Goal: Navigation & Orientation: Find specific page/section

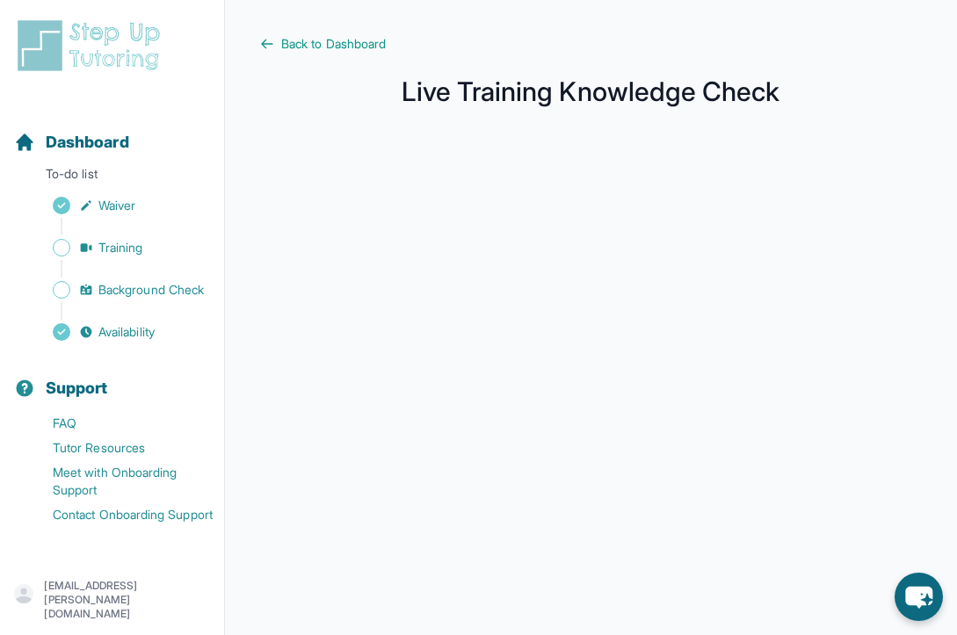
drag, startPoint x: 423, startPoint y: 57, endPoint x: 402, endPoint y: 57, distance: 21.1
click at [413, 57] on main "Back to Dashboard Live Training Knowledge Check" at bounding box center [591, 467] width 732 height 935
click at [363, 49] on span "Back to Dashboard" at bounding box center [333, 44] width 105 height 18
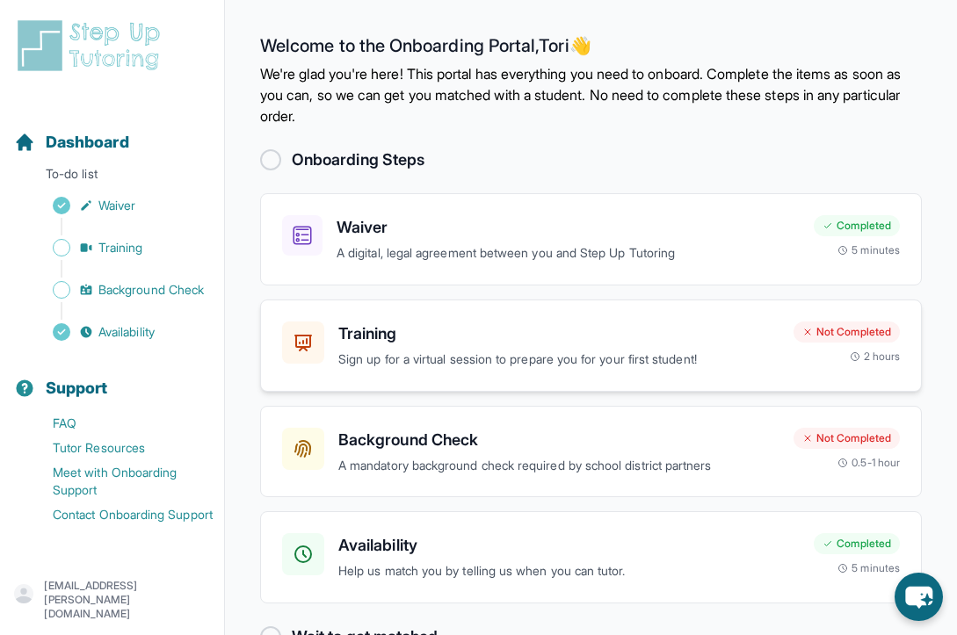
click at [564, 388] on div "Training Sign up for a virtual session to prepare you for your first student! N…" at bounding box center [590, 346] width 661 height 92
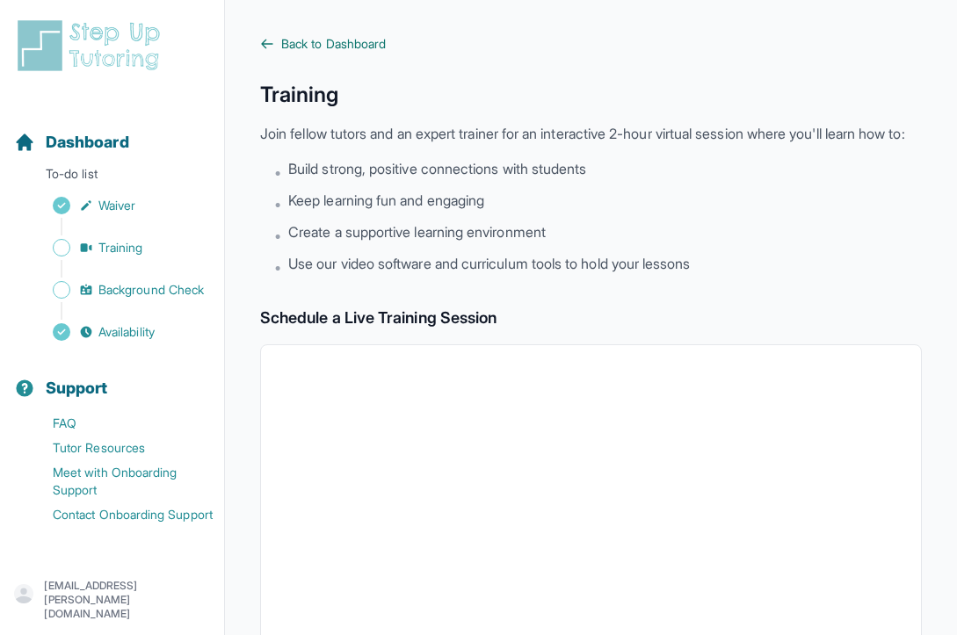
click at [330, 49] on span "Back to Dashboard" at bounding box center [333, 44] width 105 height 18
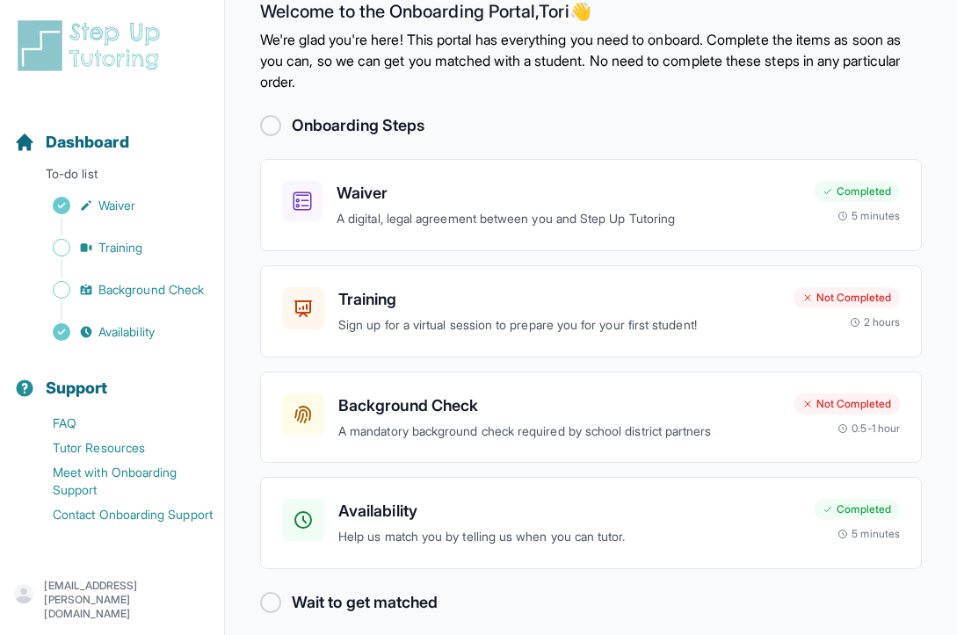
scroll to position [35, 0]
click at [805, 299] on icon at bounding box center [807, 297] width 11 height 11
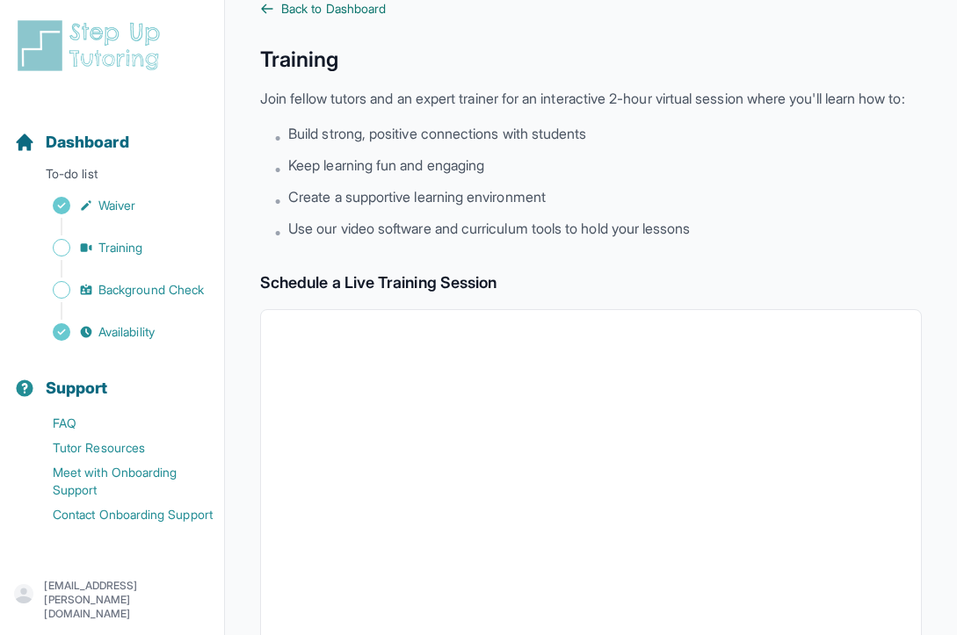
click at [265, 11] on icon at bounding box center [267, 9] width 14 height 14
